Goal: Information Seeking & Learning: Learn about a topic

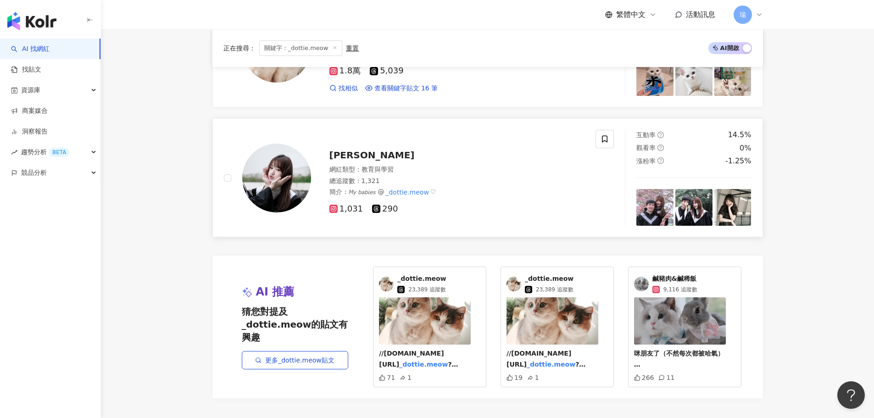
scroll to position [229, 0]
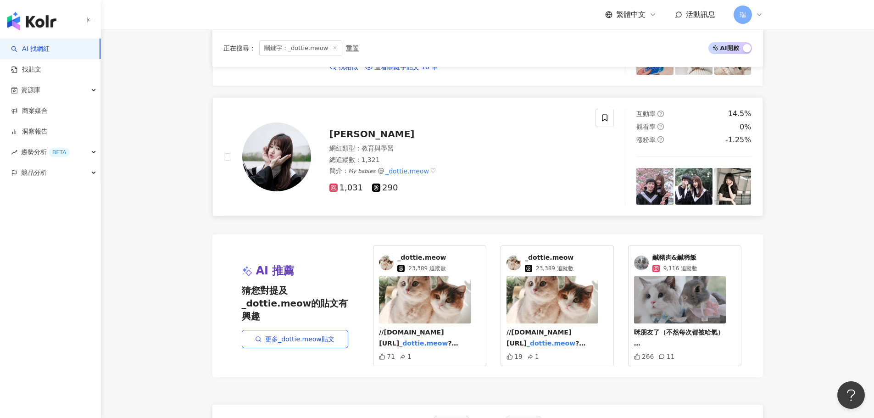
click at [360, 130] on span "林亮亮亮緹" at bounding box center [372, 134] width 85 height 11
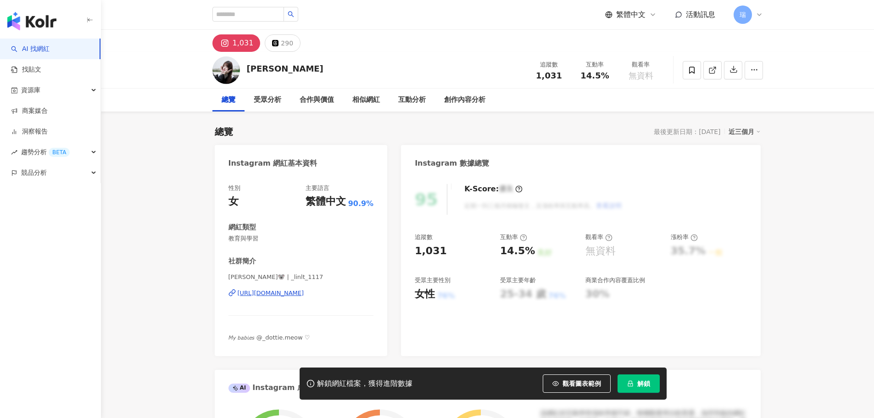
click at [304, 292] on div "https://www.instagram.com/_linlt_1117/" at bounding box center [271, 293] width 67 height 8
click at [41, 70] on link "找貼文" at bounding box center [26, 69] width 30 height 9
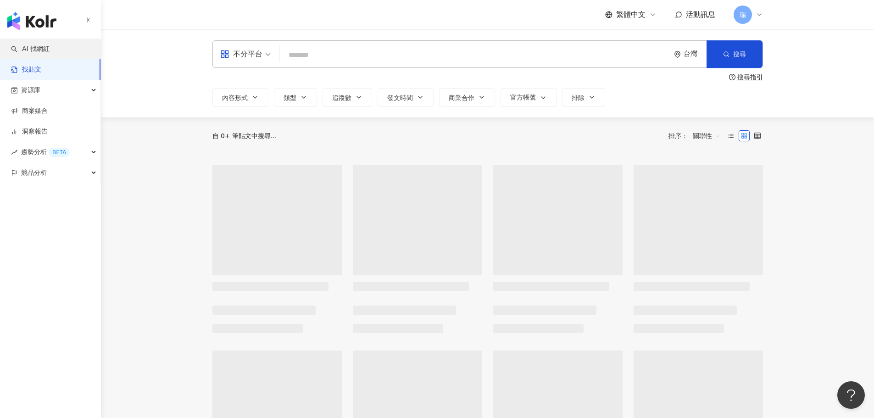
click at [50, 49] on link "AI 找網紅" at bounding box center [30, 49] width 39 height 9
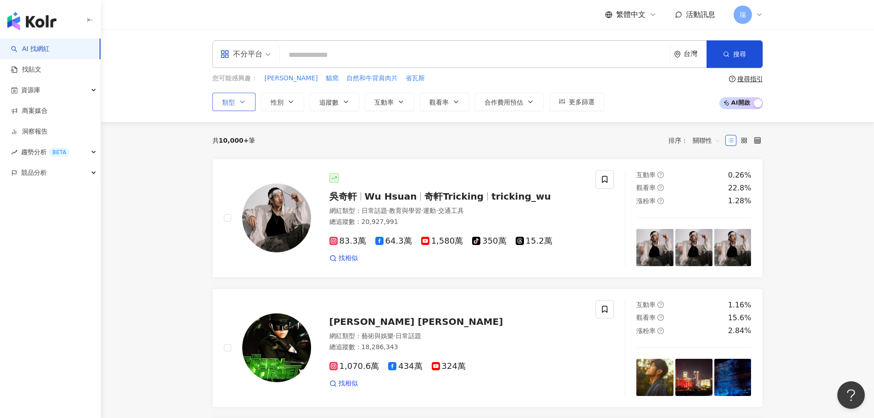
click at [242, 100] on icon "button" at bounding box center [242, 101] width 7 height 7
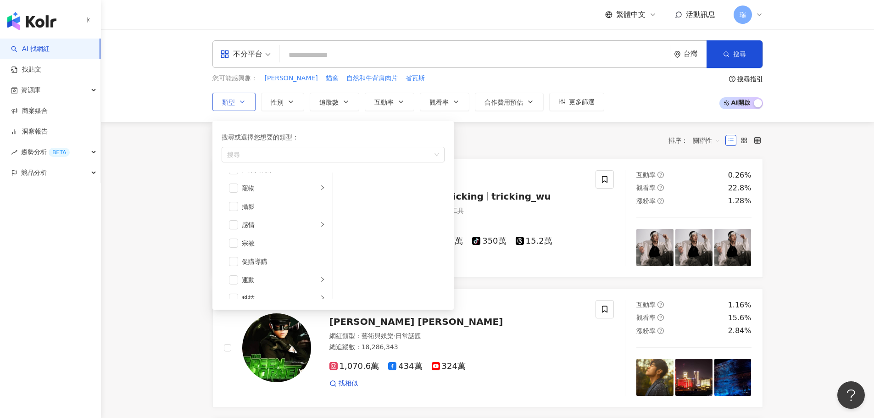
scroll to position [275, 0]
click at [321, 57] on input "search" at bounding box center [475, 54] width 383 height 17
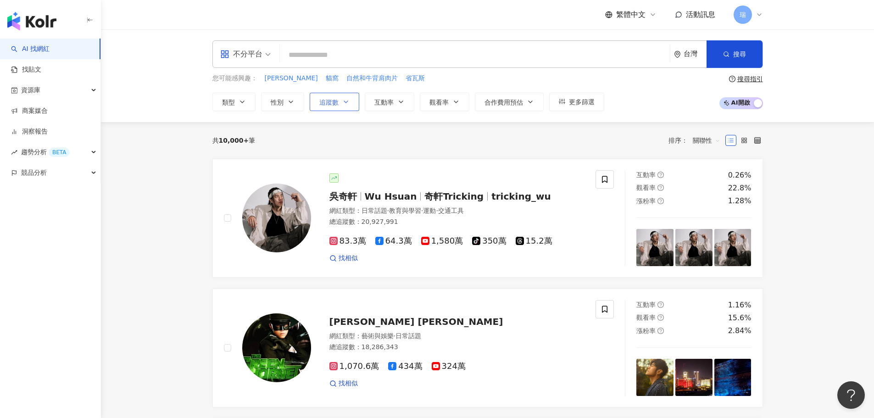
click at [344, 103] on icon "button" at bounding box center [345, 101] width 7 height 7
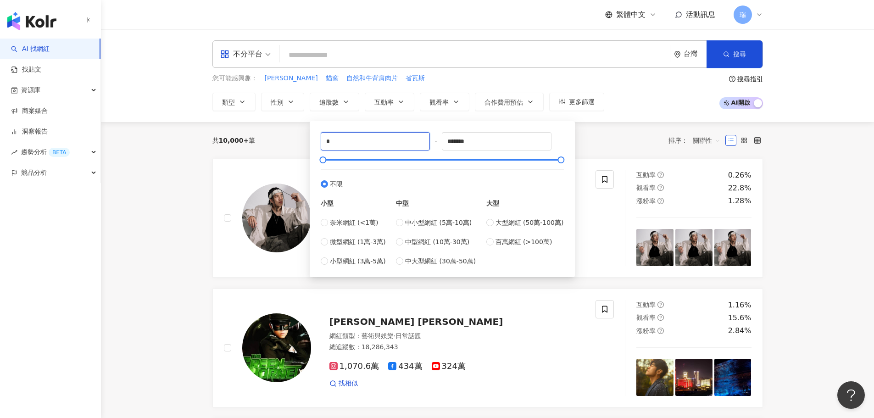
drag, startPoint x: 353, startPoint y: 141, endPoint x: 243, endPoint y: 147, distance: 110.3
type input "*****"
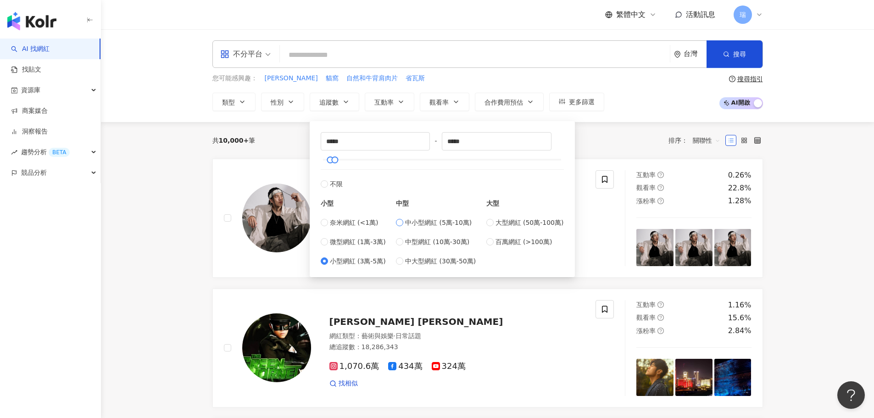
type input "*****"
drag, startPoint x: 479, startPoint y: 139, endPoint x: 415, endPoint y: 148, distance: 64.8
click at [416, 148] on div "***** - ***** 不限 小型 奈米網紅 (<1萬) 微型網紅 (1萬-3萬) 小型網紅 (3萬-5萬) 中型 中小型網紅 (5萬-10萬) 中型網紅…" at bounding box center [442, 199] width 243 height 134
type input "******"
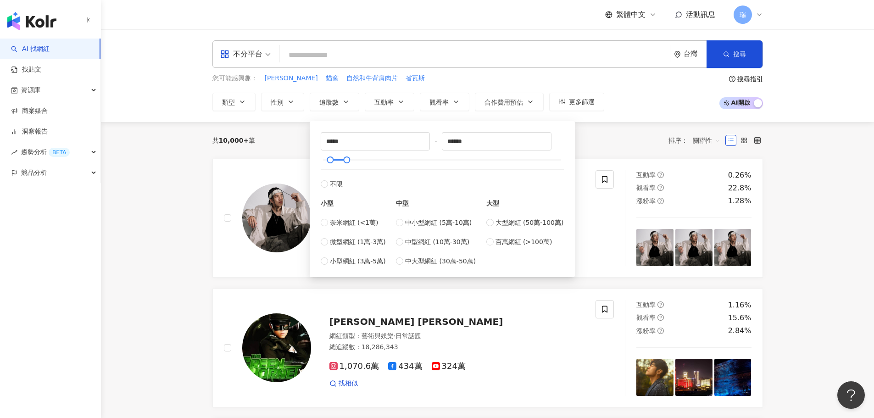
click at [313, 56] on input "search" at bounding box center [475, 54] width 383 height 17
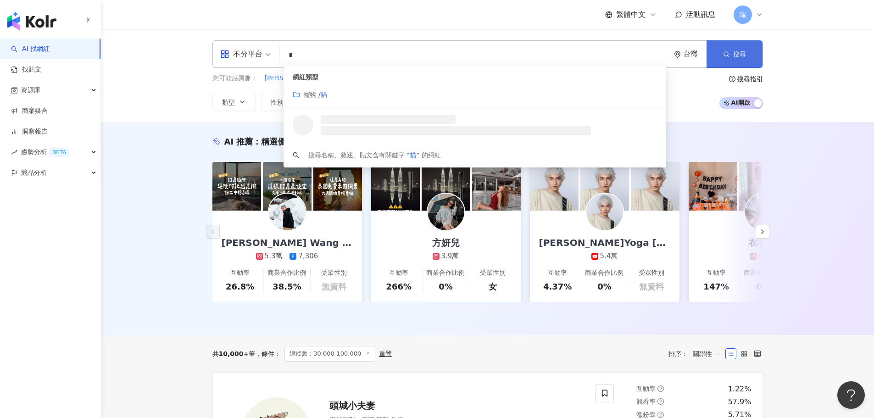
click at [743, 55] on span "搜尋" at bounding box center [739, 53] width 13 height 7
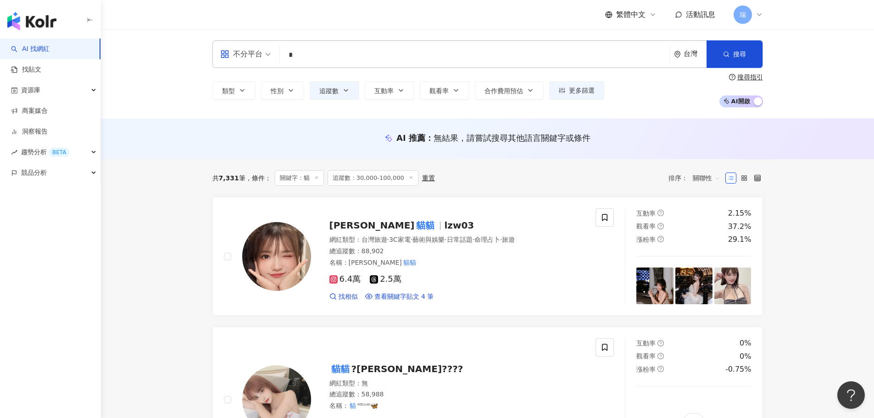
click at [332, 54] on input "*" at bounding box center [475, 54] width 383 height 17
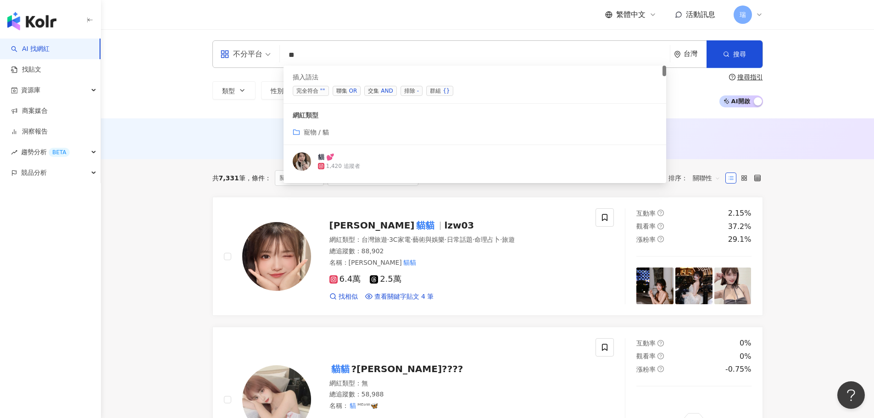
drag, startPoint x: 377, startPoint y: 89, endPoint x: 346, endPoint y: 94, distance: 32.1
click at [346, 94] on div "完全符合 "" 聯集 OR 交集 AND 排除 - 群組 {}" at bounding box center [475, 91] width 364 height 10
click at [345, 93] on span "聯集 OR" at bounding box center [347, 91] width 28 height 10
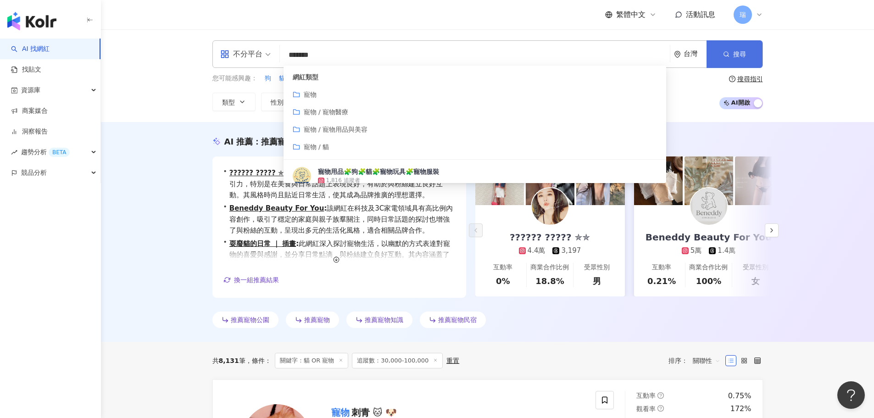
type input "*******"
click at [738, 56] on span "搜尋" at bounding box center [739, 53] width 13 height 7
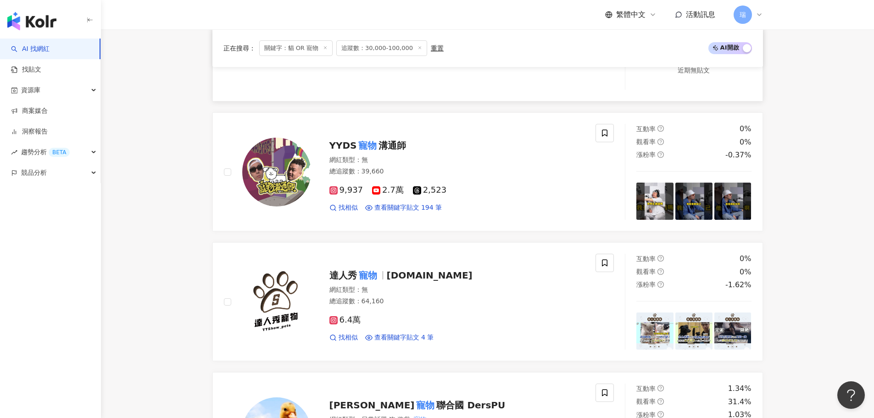
scroll to position [688, 0]
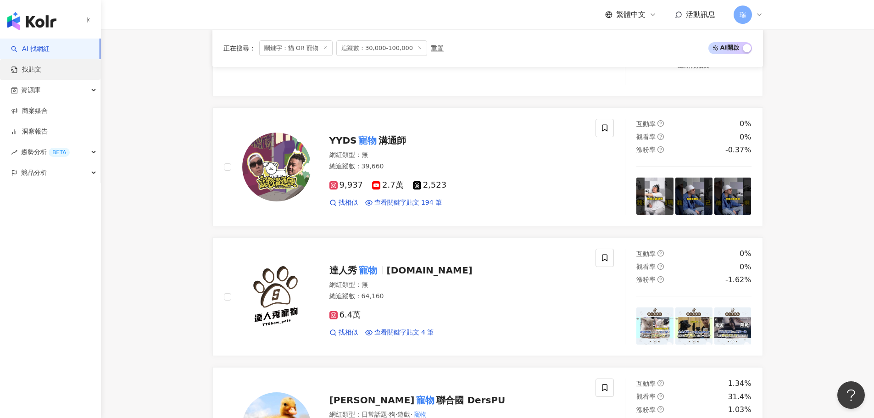
click at [41, 70] on link "找貼文" at bounding box center [26, 69] width 30 height 9
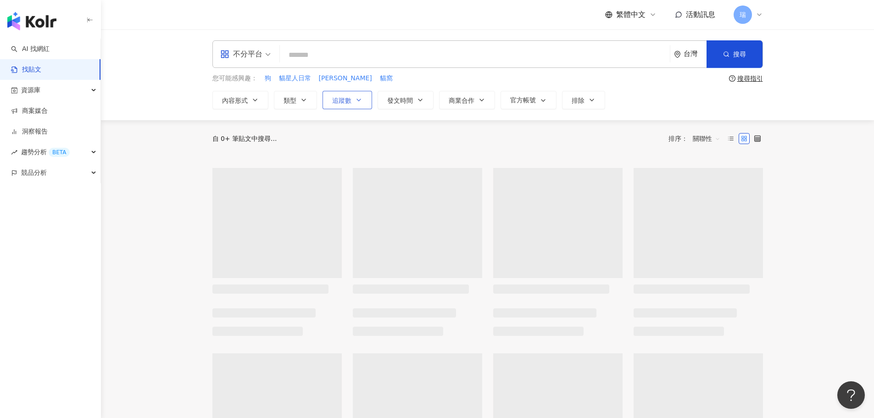
click at [351, 100] on span "追蹤數" at bounding box center [341, 100] width 19 height 7
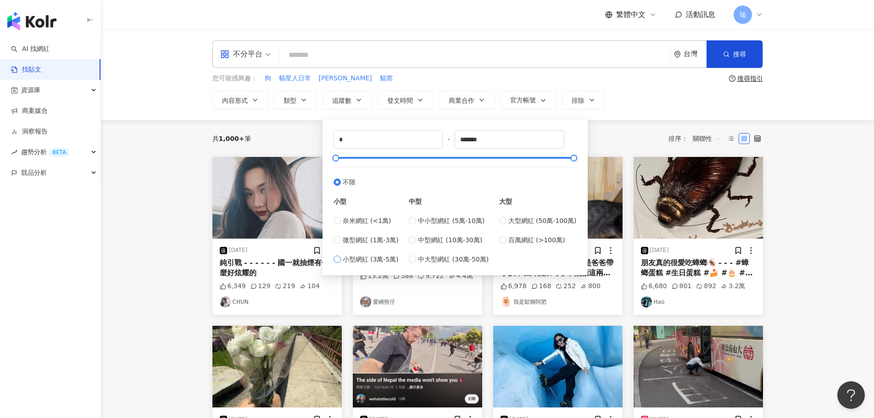
click at [374, 262] on span "小型網紅 (3萬-5萬)" at bounding box center [371, 259] width 56 height 10
type input "*****"
drag, startPoint x: 481, startPoint y: 140, endPoint x: 401, endPoint y: 140, distance: 80.3
click at [402, 140] on div "***** - ***** 不限 小型 奈米網紅 (<1萬) 微型網紅 (1萬-3萬) 小型網紅 (3萬-5萬) 中型 中小型網紅 (5萬-10萬) 中型網紅…" at bounding box center [455, 197] width 243 height 134
type input "******"
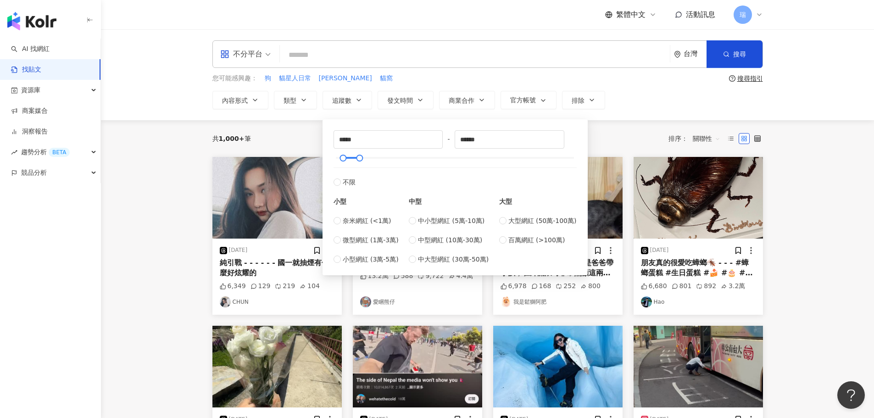
click at [330, 60] on input "search" at bounding box center [475, 55] width 383 height 20
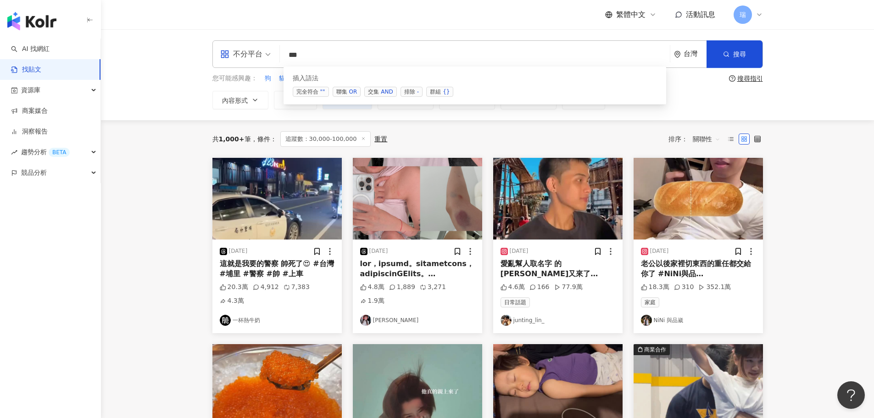
click at [351, 93] on div "插入語法 完全符合 "" 聯集 OR 交集 AND 排除 - 群組 {}" at bounding box center [475, 86] width 383 height 38
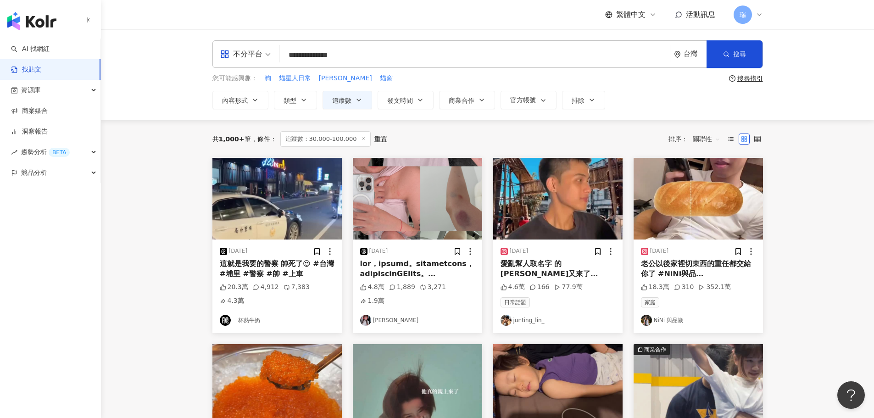
drag, startPoint x: 354, startPoint y: 62, endPoint x: 174, endPoint y: 43, distance: 181.4
click at [179, 60] on div "**********" at bounding box center [487, 74] width 773 height 91
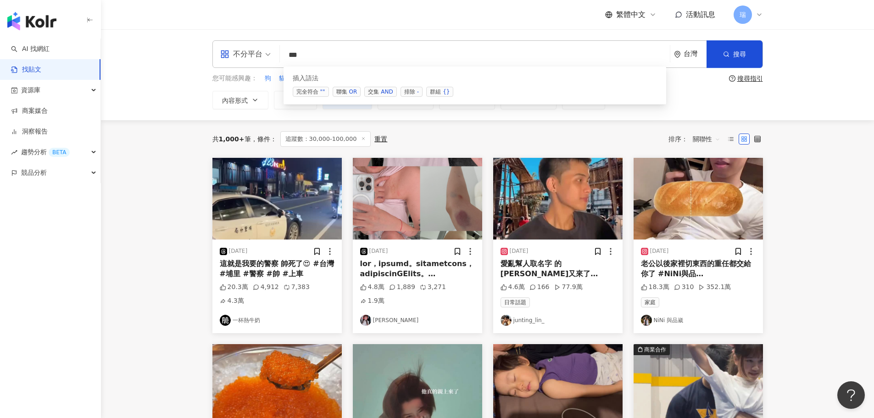
click at [350, 94] on div "OR" at bounding box center [353, 91] width 8 height 9
click at [363, 57] on input "*****" at bounding box center [475, 55] width 383 height 20
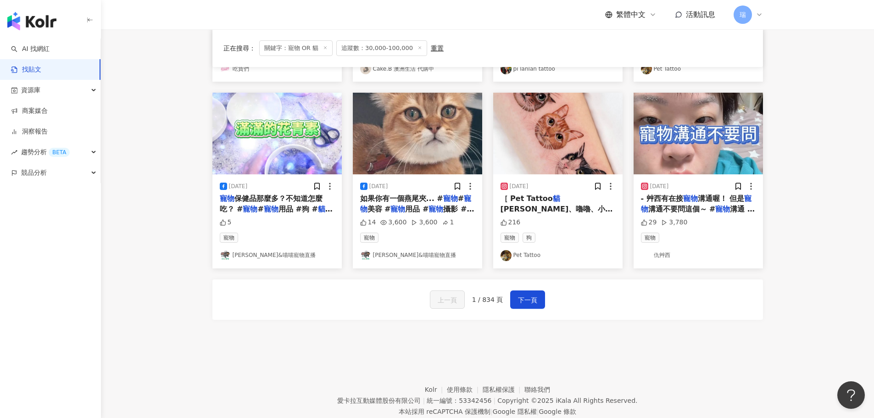
scroll to position [459, 0]
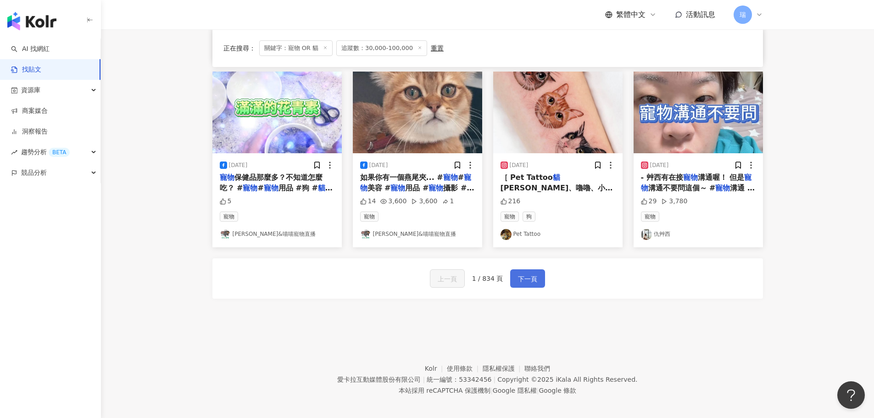
click at [525, 281] on span "下一頁" at bounding box center [527, 279] width 19 height 11
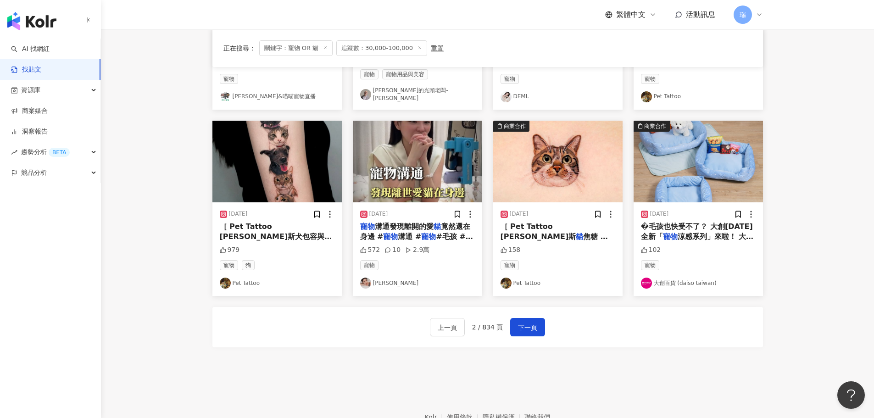
scroll to position [464, 0]
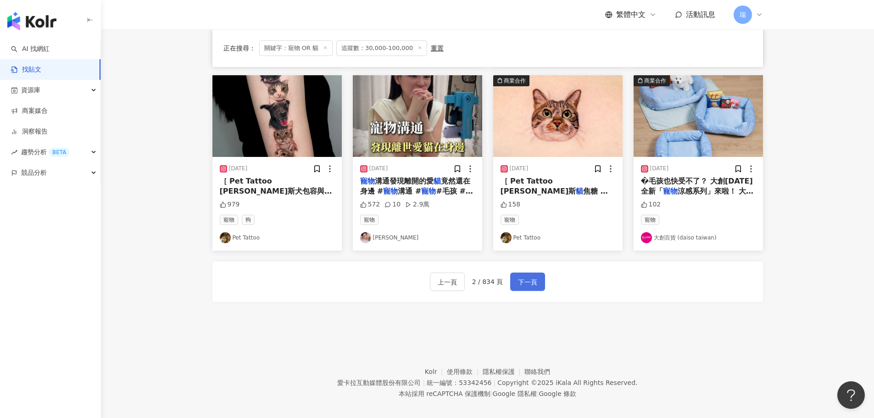
click at [516, 276] on button "下一頁" at bounding box center [527, 282] width 35 height 18
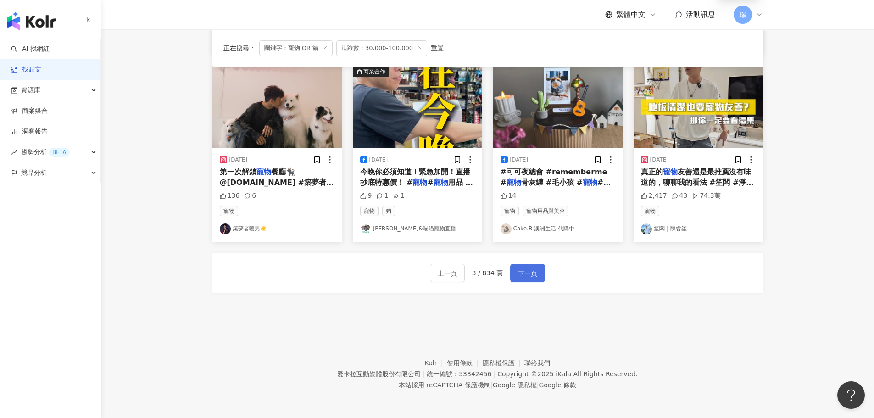
click at [528, 274] on span "下一頁" at bounding box center [527, 273] width 19 height 11
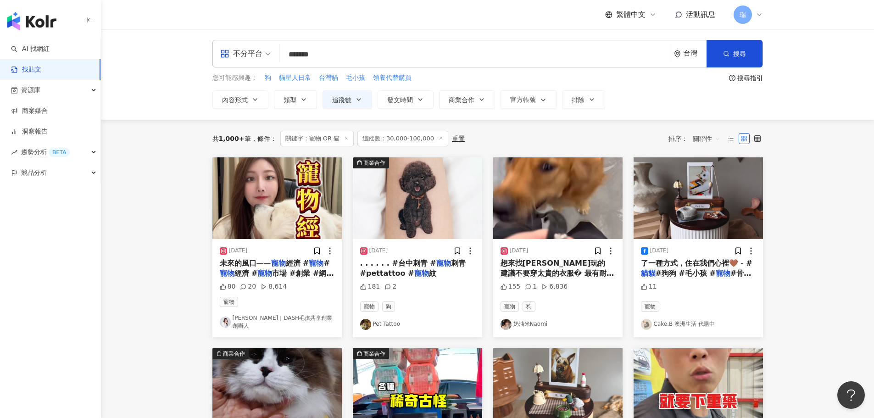
scroll to position [0, 0]
drag, startPoint x: 334, startPoint y: 56, endPoint x: 317, endPoint y: 57, distance: 16.6
click at [317, 57] on input "*******" at bounding box center [475, 55] width 383 height 20
click at [390, 58] on input "*******" at bounding box center [475, 55] width 383 height 20
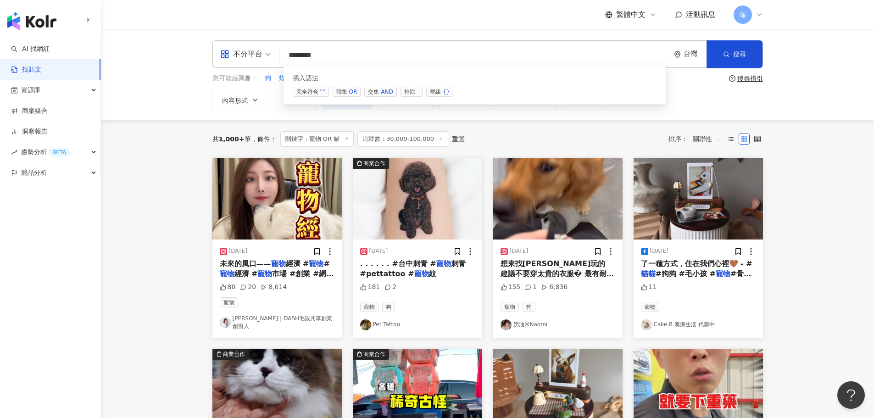
click at [357, 90] on span "聯集 OR" at bounding box center [347, 92] width 28 height 10
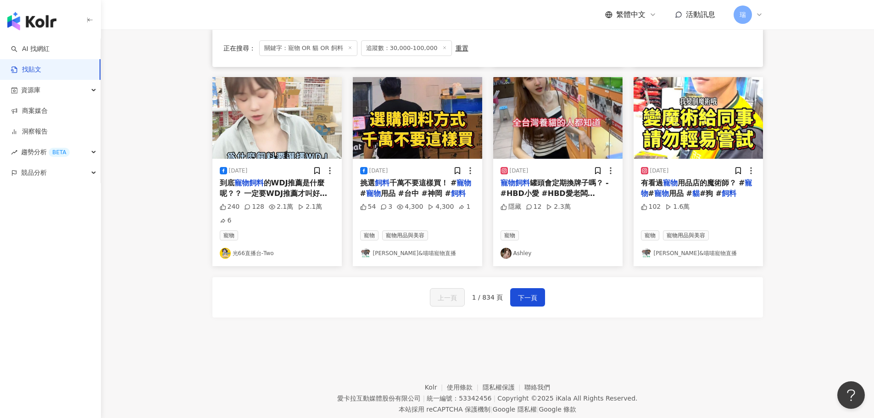
scroll to position [459, 0]
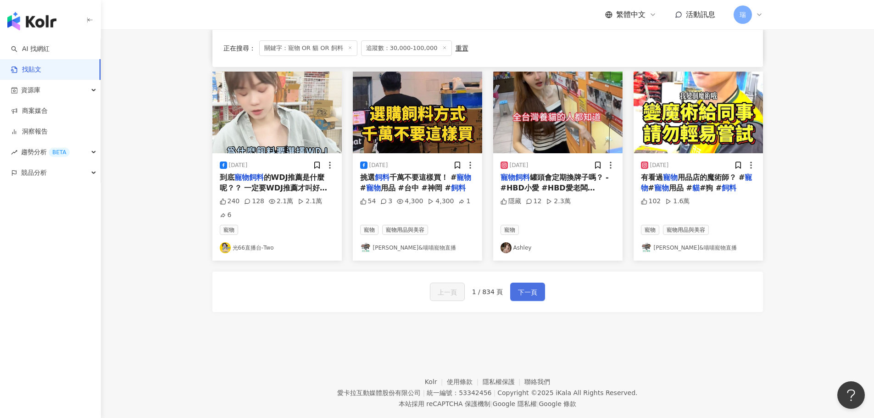
click at [518, 287] on span "下一頁" at bounding box center [527, 292] width 19 height 11
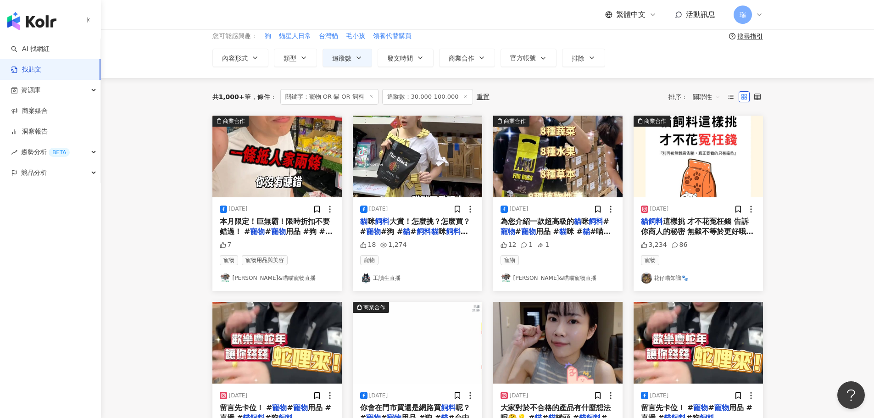
scroll to position [0, 0]
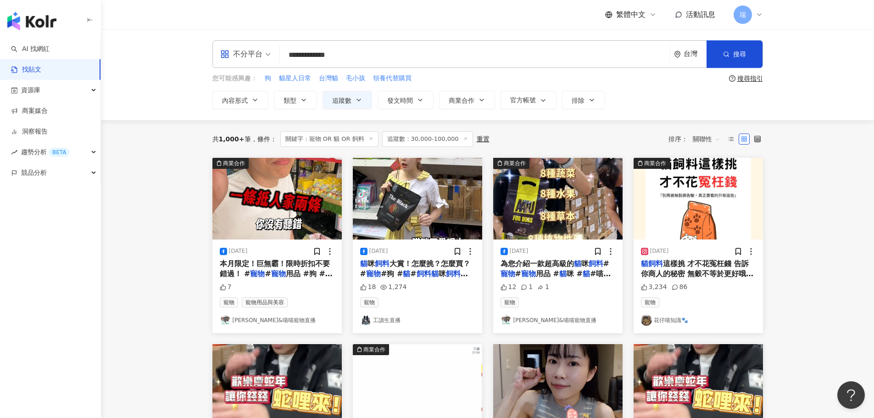
drag, startPoint x: 358, startPoint y: 56, endPoint x: 340, endPoint y: 55, distance: 17.4
click at [340, 55] on input "**********" at bounding box center [475, 55] width 383 height 20
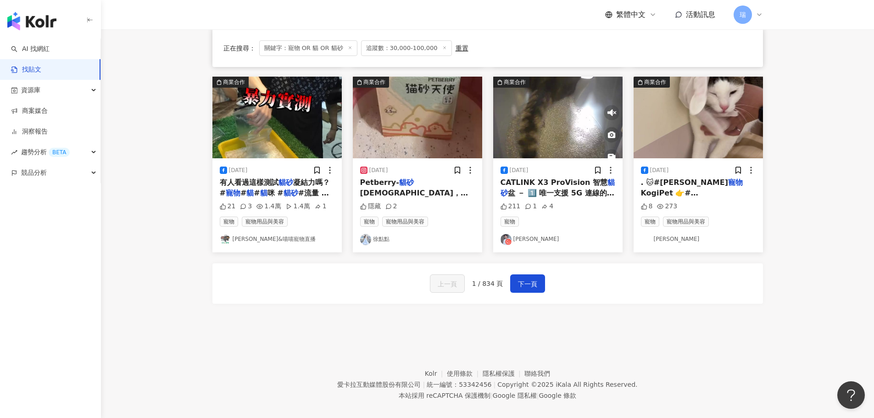
scroll to position [459, 0]
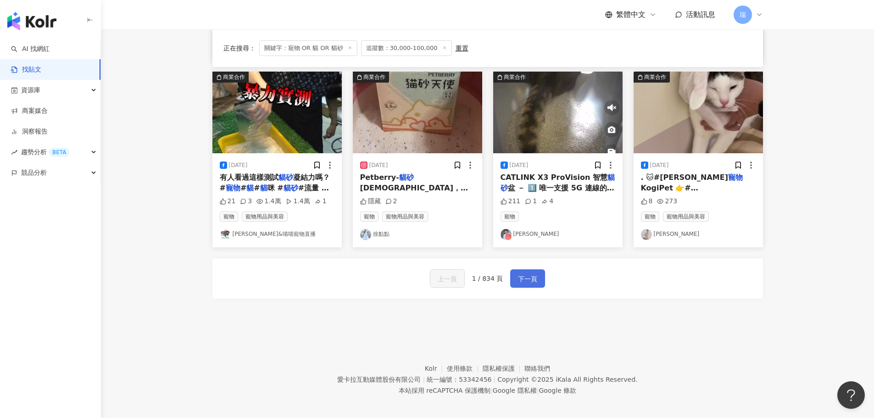
click at [534, 281] on span "下一頁" at bounding box center [527, 279] width 19 height 11
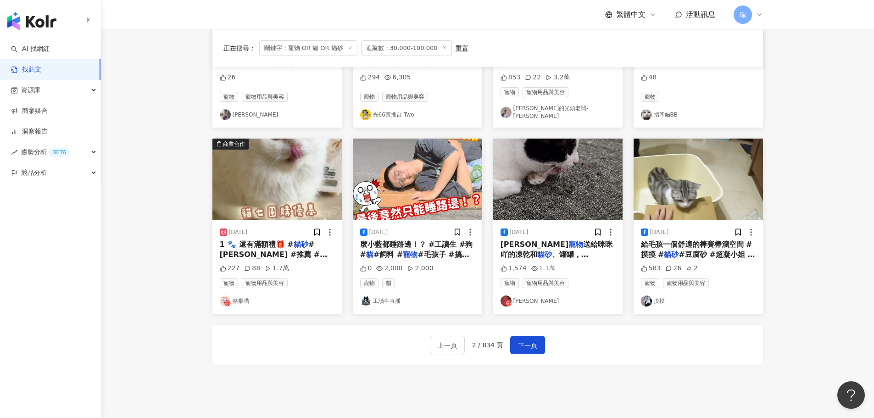
scroll to position [413, 0]
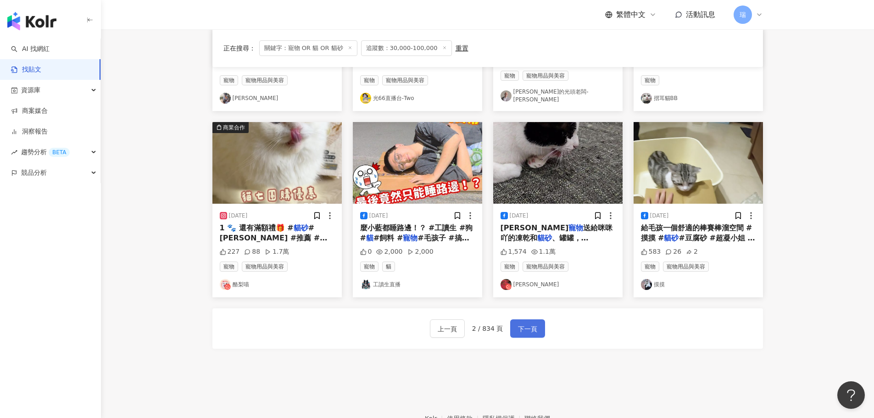
click at [527, 324] on span "下一頁" at bounding box center [527, 329] width 19 height 11
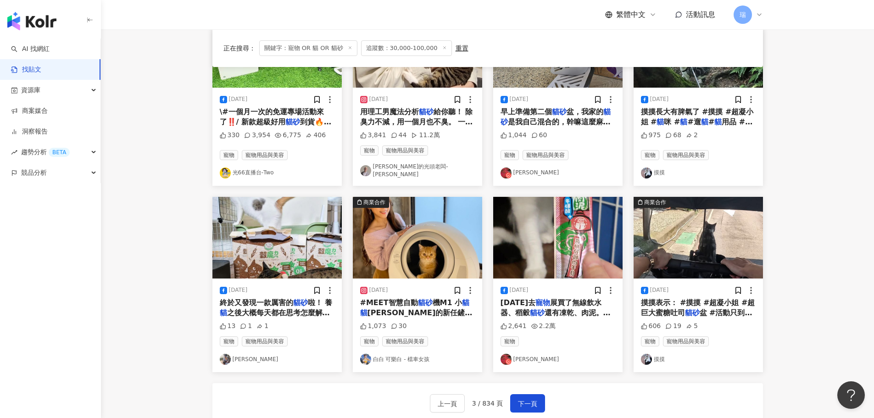
scroll to position [367, 0]
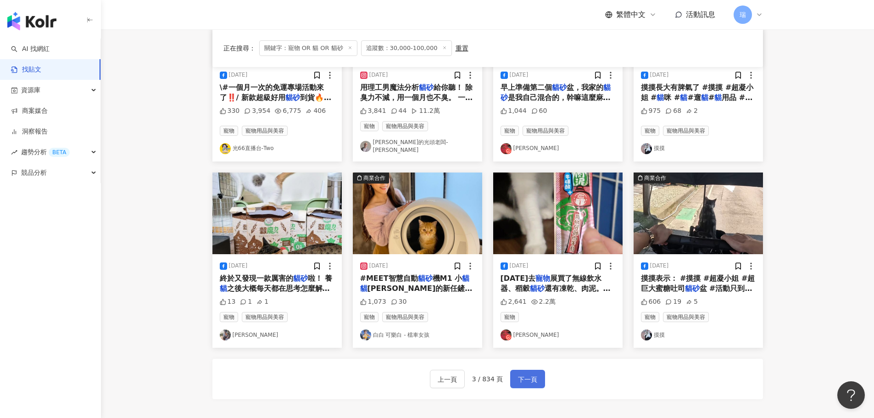
click at [529, 374] on span "下一頁" at bounding box center [527, 379] width 19 height 11
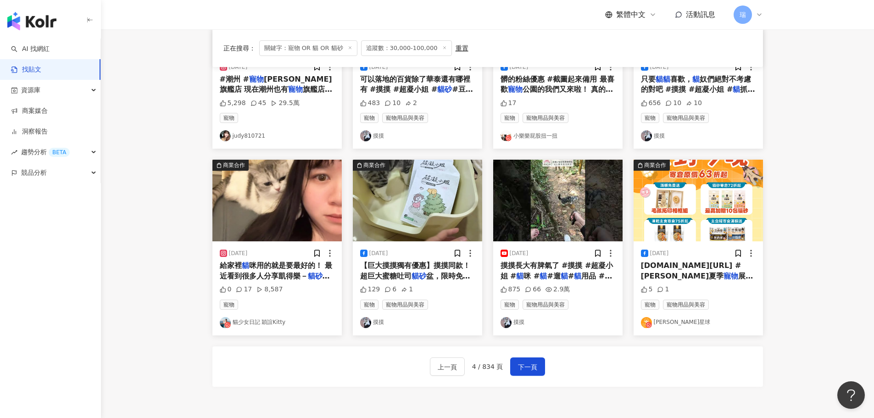
scroll to position [363, 0]
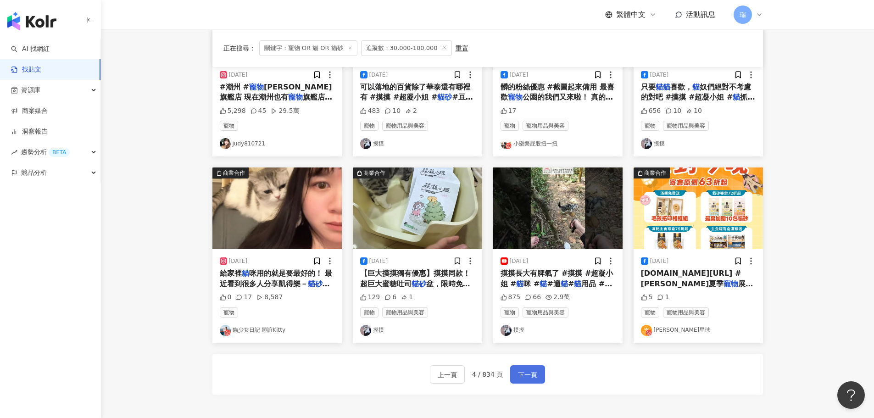
click at [527, 374] on span "下一頁" at bounding box center [527, 374] width 19 height 11
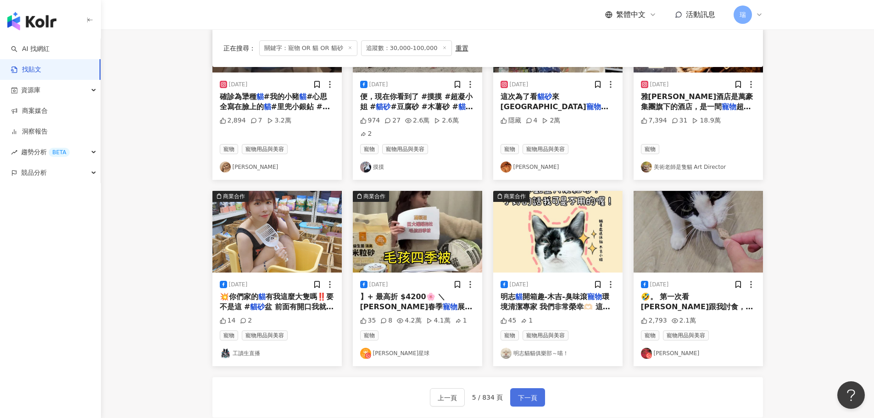
scroll to position [464, 0]
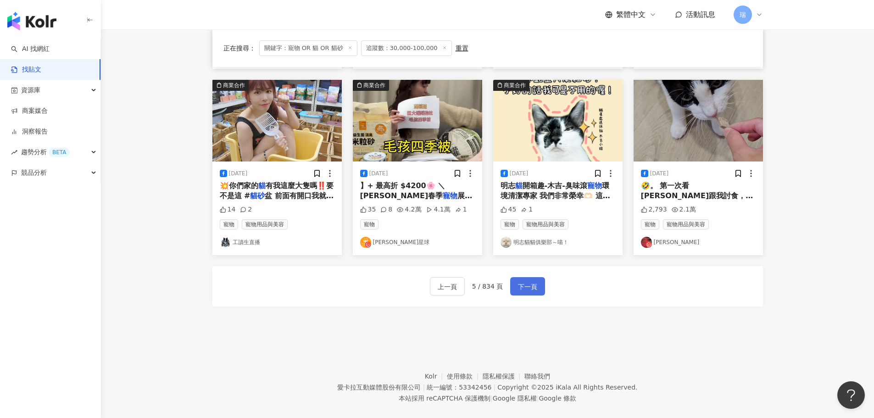
click at [521, 281] on span "下一頁" at bounding box center [527, 286] width 19 height 11
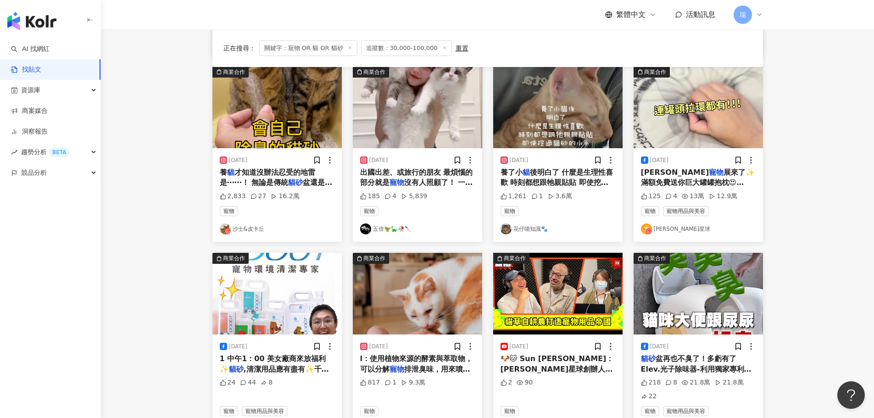
scroll to position [432, 0]
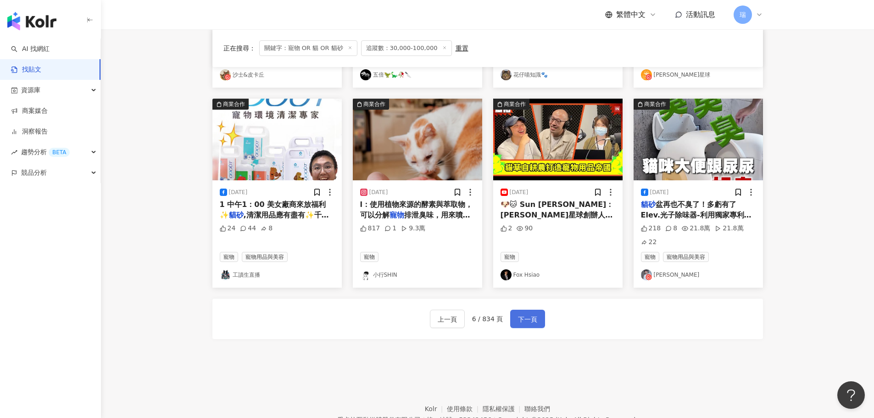
click at [515, 323] on button "下一頁" at bounding box center [527, 319] width 35 height 18
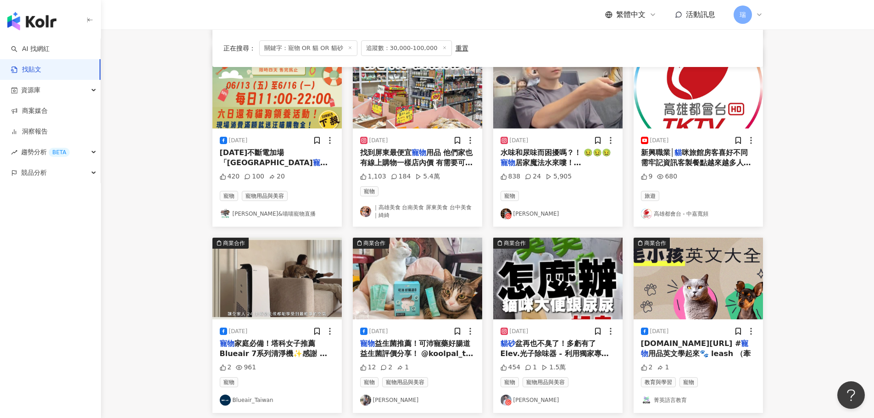
scroll to position [469, 0]
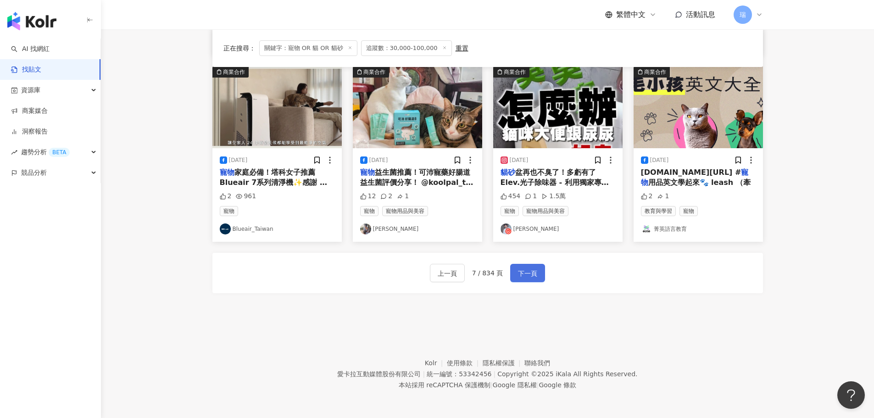
click at [535, 274] on span "下一頁" at bounding box center [527, 273] width 19 height 11
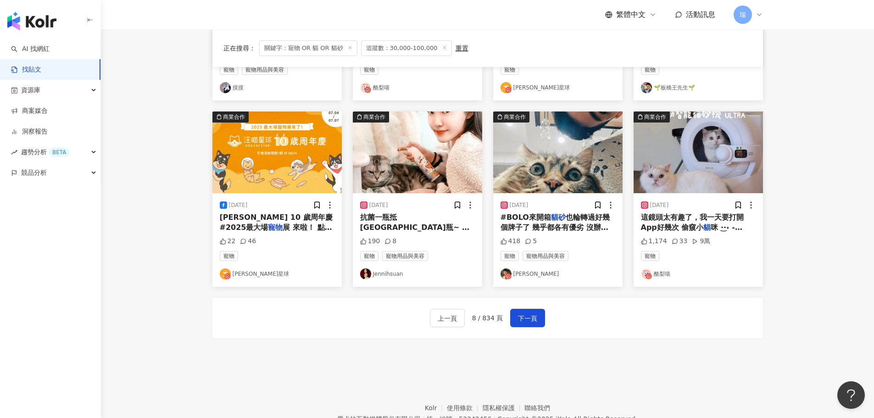
scroll to position [464, 0]
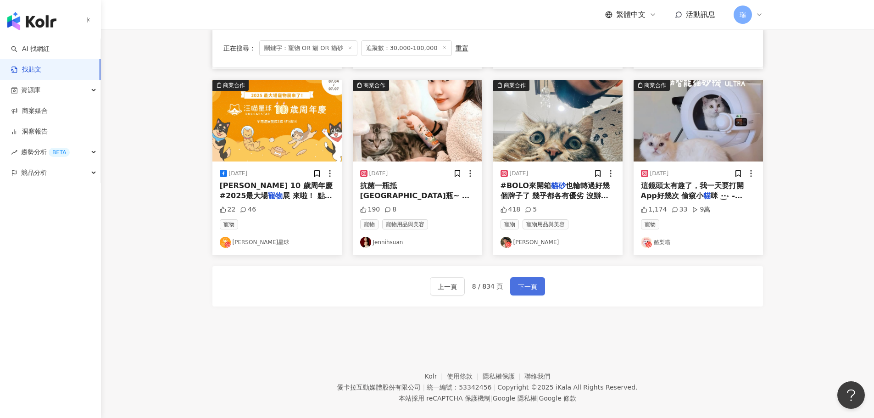
click at [526, 281] on span "下一頁" at bounding box center [527, 286] width 19 height 11
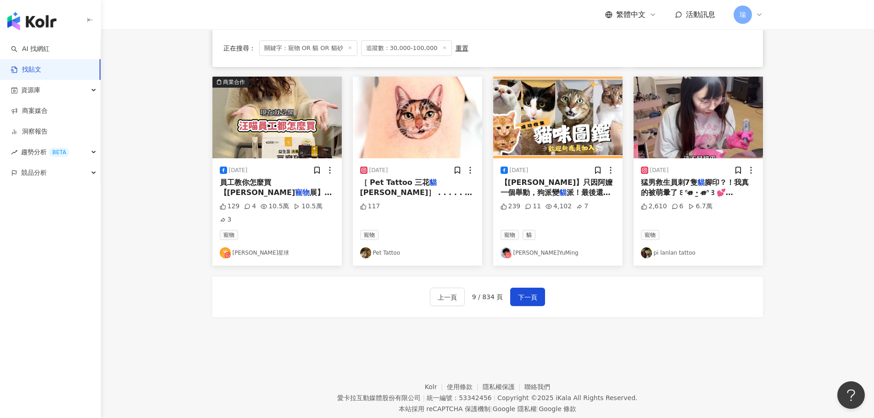
scroll to position [459, 0]
click at [526, 291] on span "下一頁" at bounding box center [527, 296] width 19 height 11
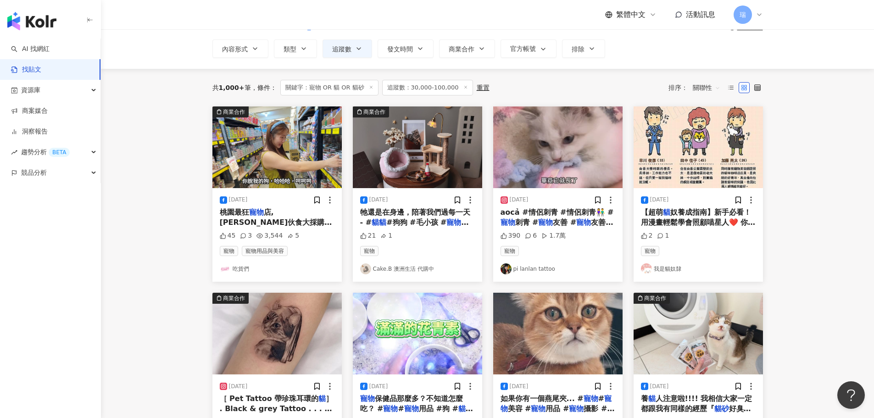
scroll to position [46, 0]
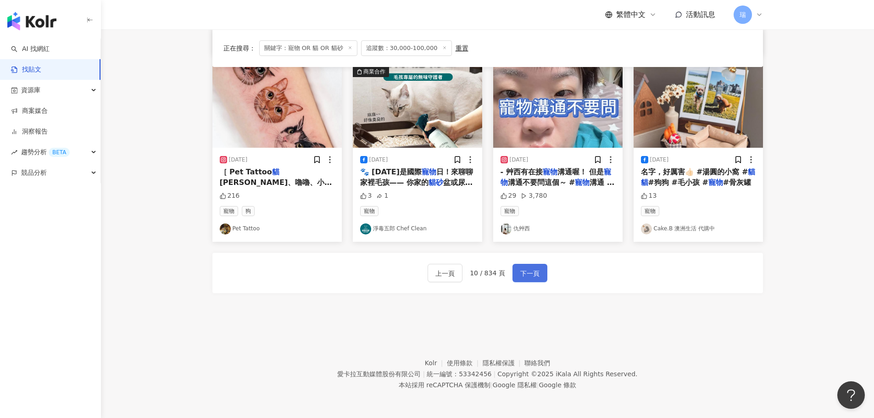
click at [525, 280] on button "下一頁" at bounding box center [530, 273] width 35 height 18
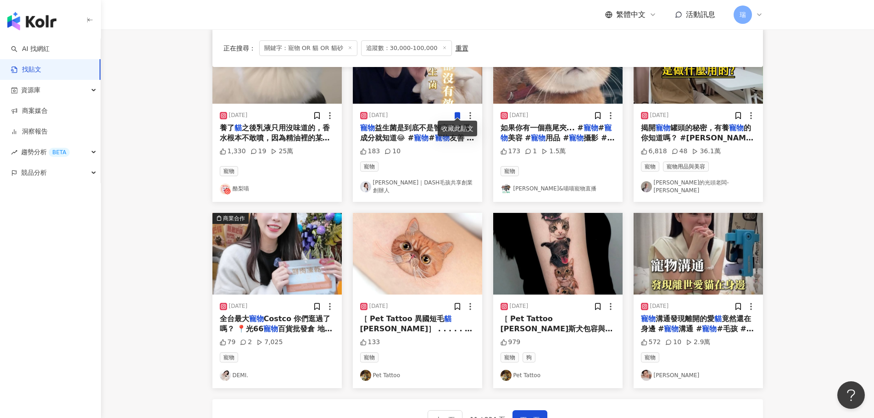
scroll to position [373, 0]
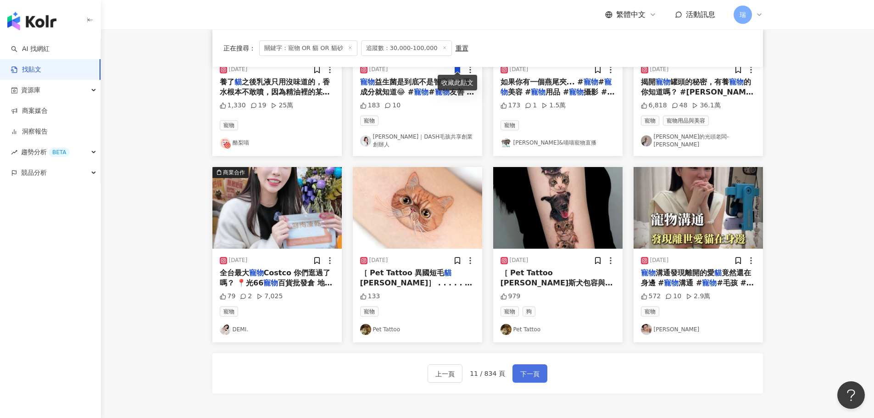
click at [537, 369] on span "下一頁" at bounding box center [529, 374] width 19 height 11
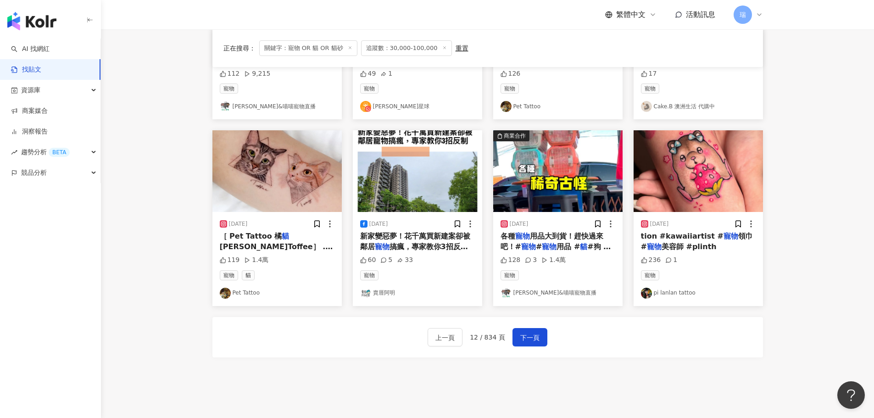
scroll to position [419, 0]
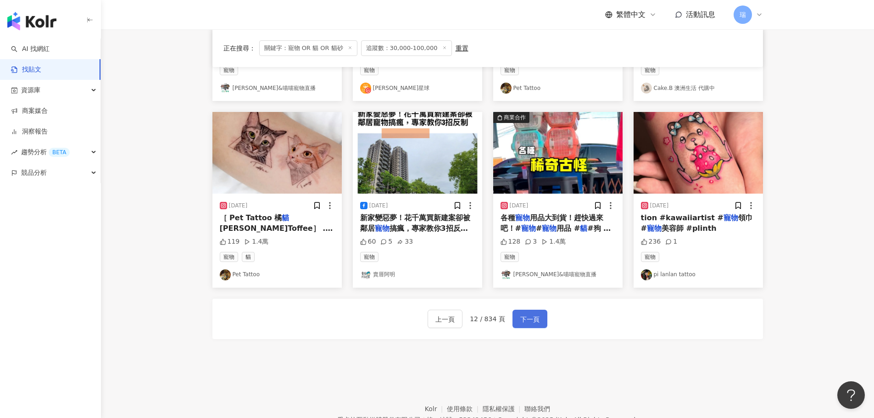
click at [518, 316] on button "下一頁" at bounding box center [530, 319] width 35 height 18
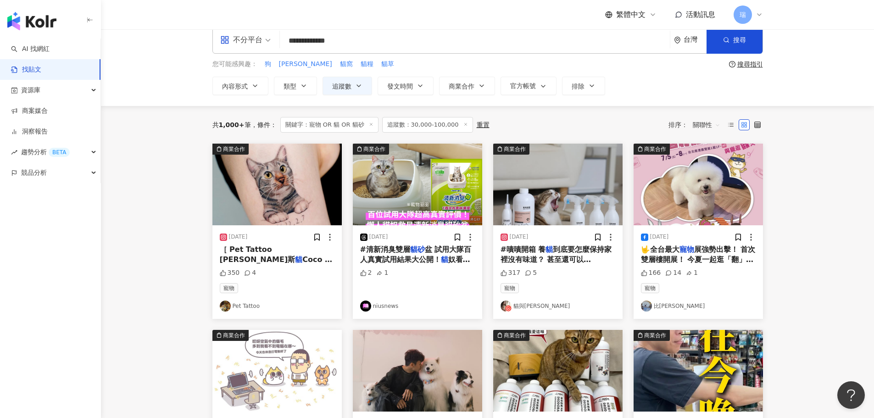
scroll to position [0, 0]
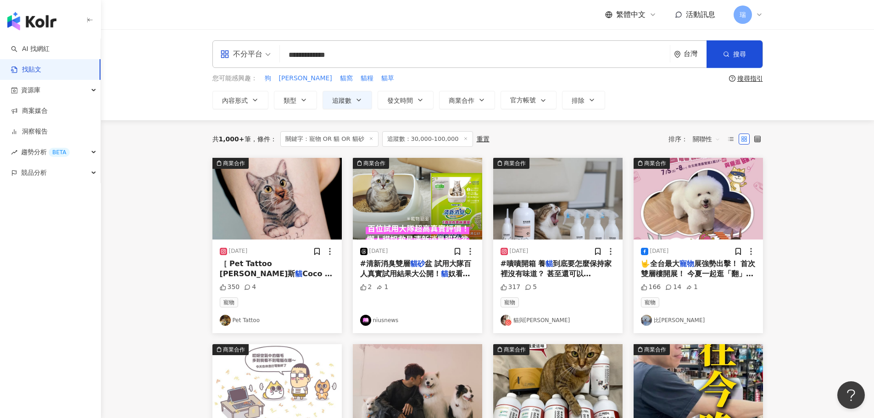
drag, startPoint x: 580, startPoint y: 322, endPoint x: 803, endPoint y: 311, distance: 223.8
click at [803, 311] on main "**********" at bounding box center [487, 406] width 773 height 755
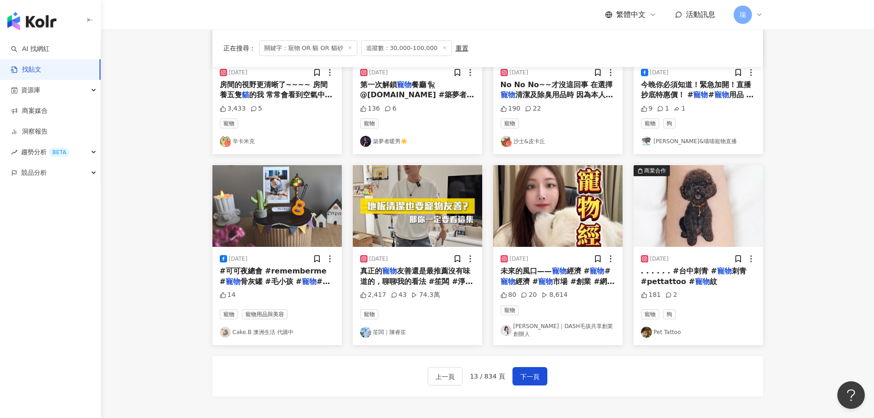
scroll to position [367, 0]
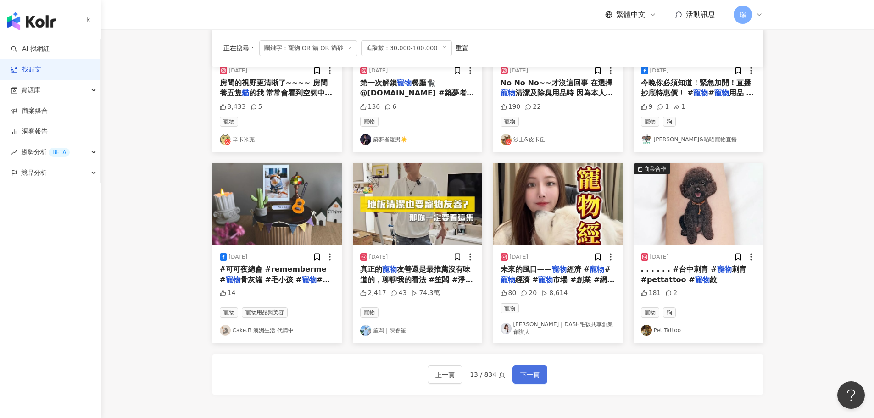
click at [528, 371] on span "下一頁" at bounding box center [529, 374] width 19 height 11
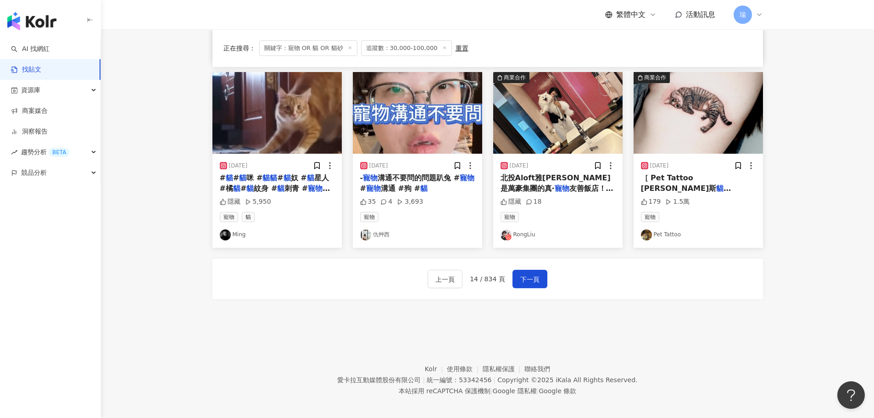
scroll to position [464, 0]
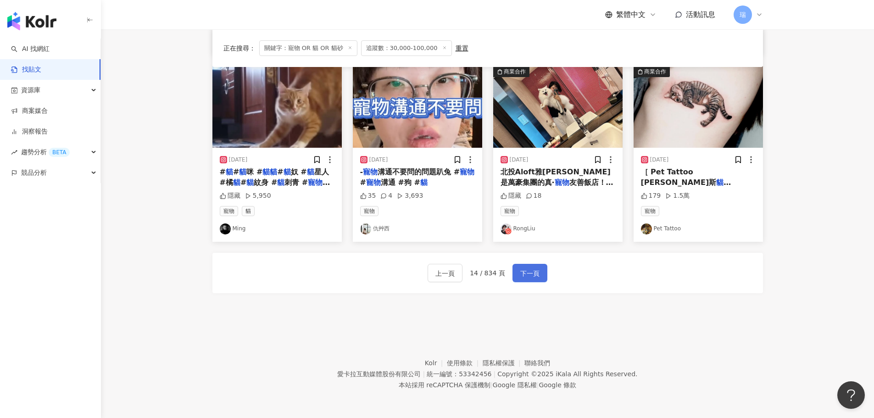
click at [520, 273] on span "下一頁" at bounding box center [529, 273] width 19 height 11
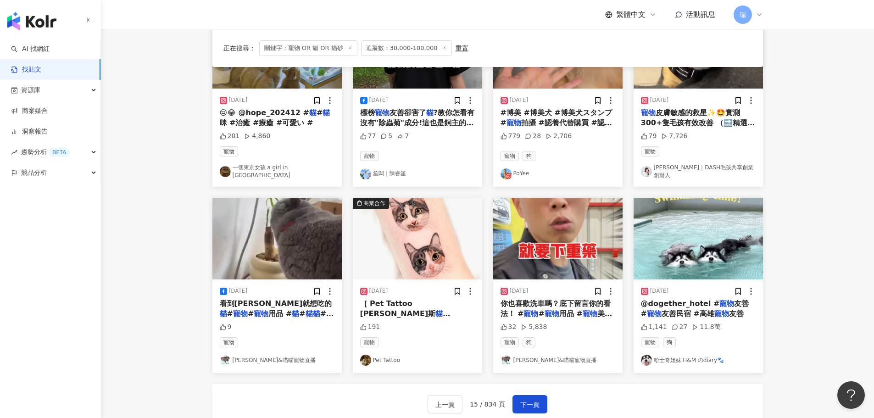
scroll to position [367, 0]
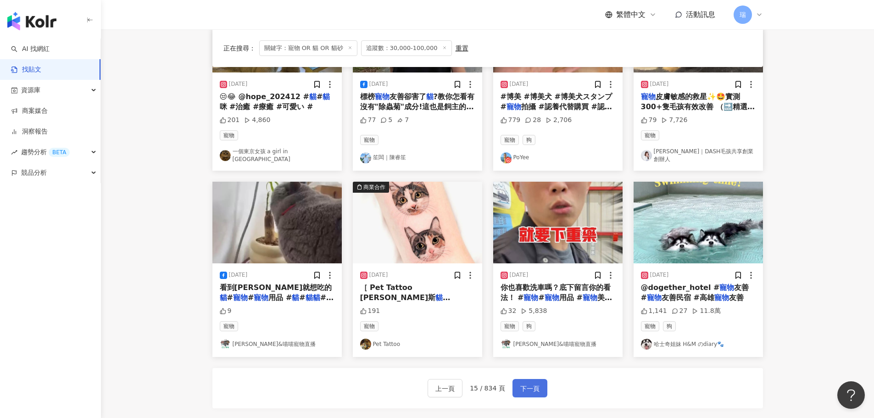
click at [528, 384] on span "下一頁" at bounding box center [529, 388] width 19 height 11
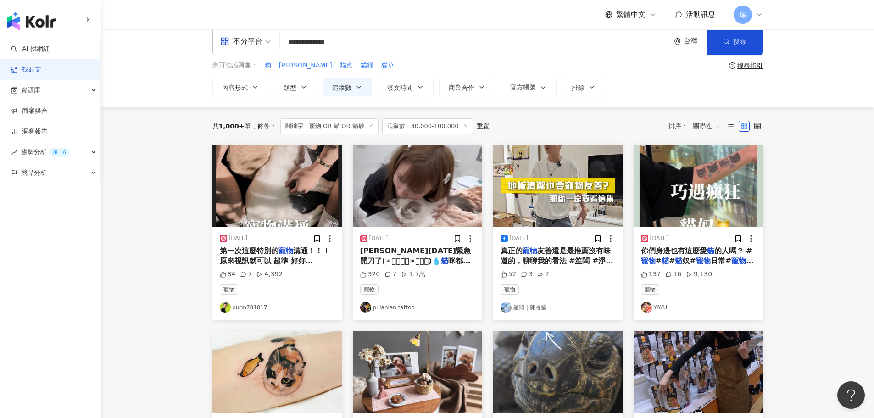
scroll to position [0, 0]
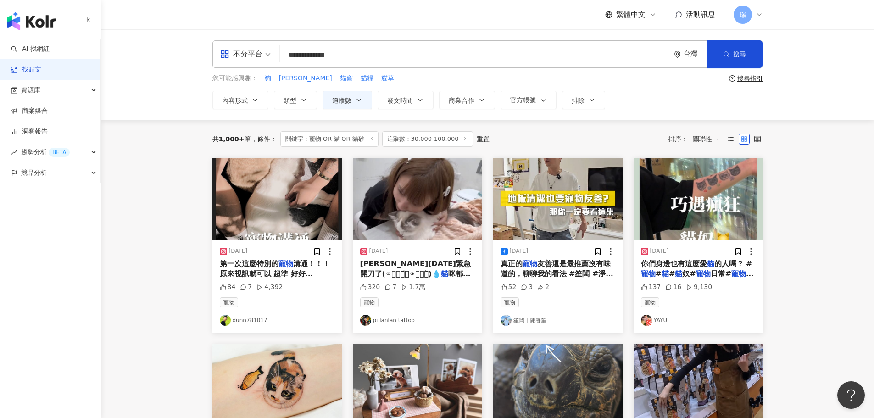
drag, startPoint x: 337, startPoint y: 55, endPoint x: 218, endPoint y: 57, distance: 118.4
click at [224, 57] on div "**********" at bounding box center [488, 54] width 551 height 28
type input "**"
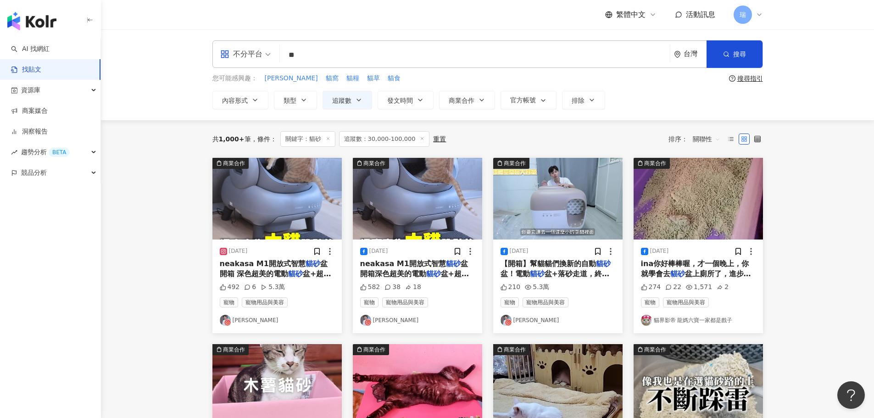
drag, startPoint x: 689, startPoint y: 322, endPoint x: 835, endPoint y: 228, distance: 173.5
click at [835, 228] on main "不分平台 ** 台灣 搜尋 searchOperator 插入語法 完全符合 "" 聯集 OR 交集 AND 排除 - 群組 {} 您可能感興趣： 凱舒 貓窩…" at bounding box center [487, 404] width 773 height 751
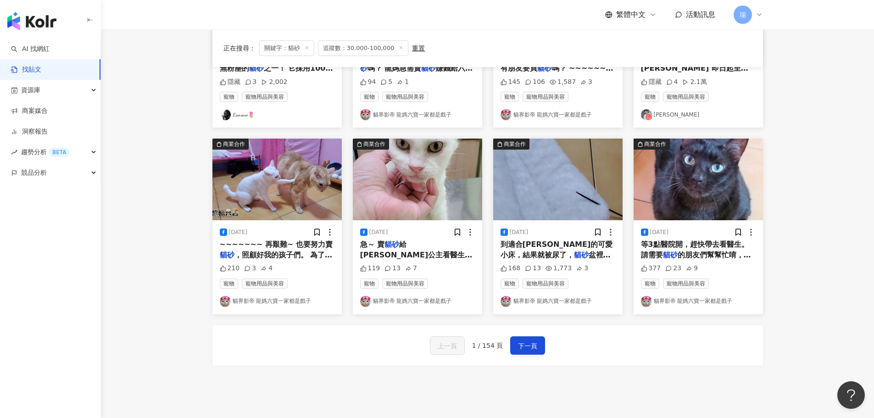
scroll to position [459, 0]
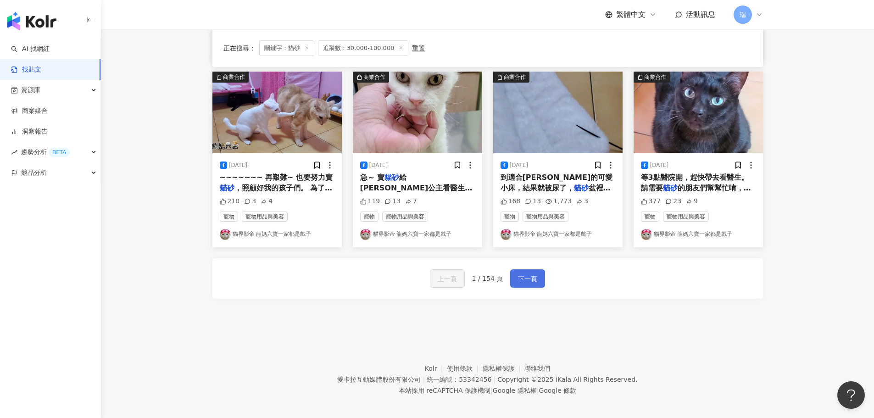
click at [520, 275] on span "下一頁" at bounding box center [527, 279] width 19 height 11
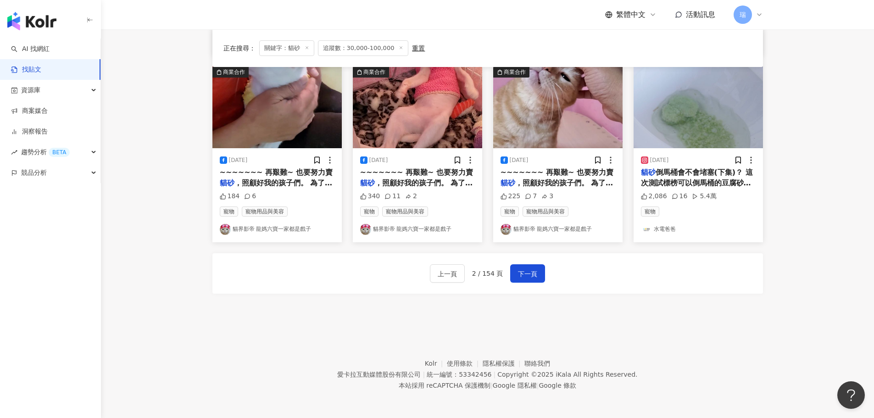
scroll to position [464, 0]
click at [520, 278] on span "下一頁" at bounding box center [527, 273] width 19 height 11
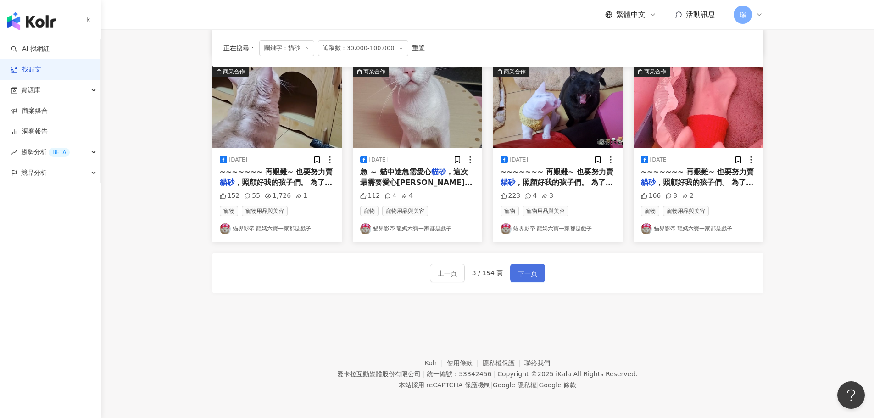
click at [532, 274] on span "下一頁" at bounding box center [527, 273] width 19 height 11
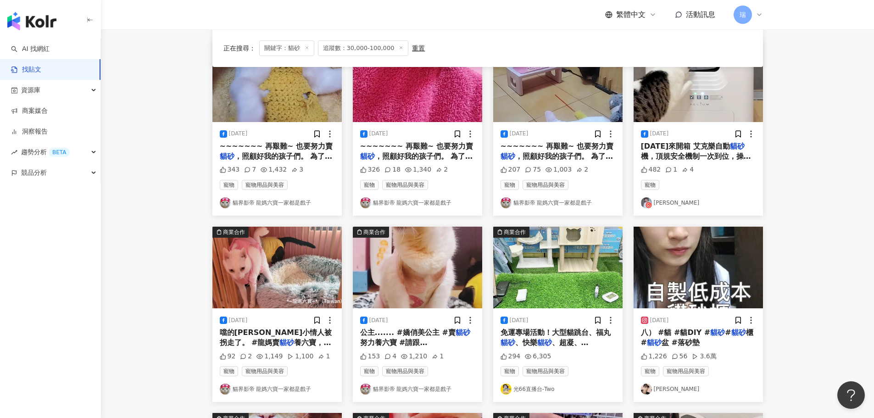
scroll to position [97, 0]
